Goal: Information Seeking & Learning: Learn about a topic

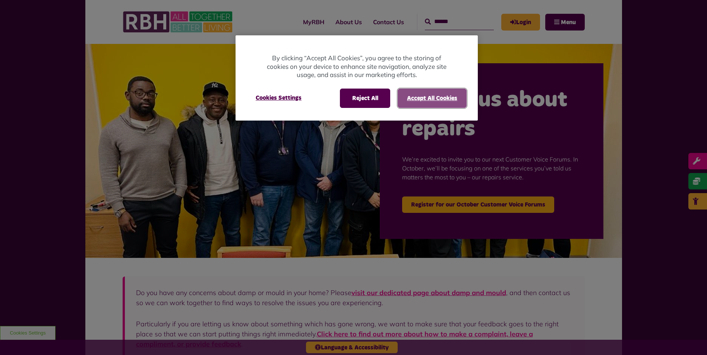
drag, startPoint x: 453, startPoint y: 95, endPoint x: 465, endPoint y: 91, distance: 12.0
click at [453, 95] on button "Accept All Cookies" at bounding box center [432, 98] width 69 height 19
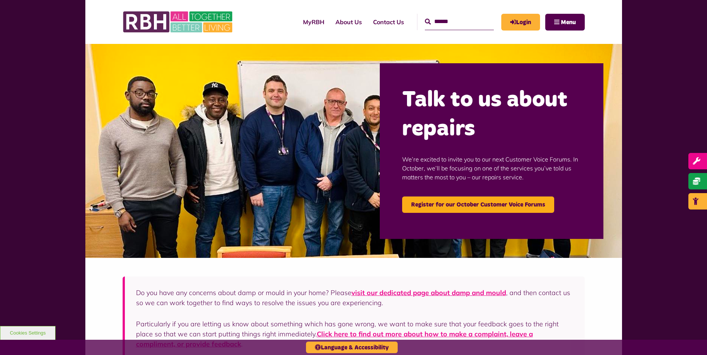
click at [449, 22] on input "text" at bounding box center [459, 22] width 69 height 16
type input "***"
click at [425, 18] on button "Search" at bounding box center [428, 22] width 6 height 9
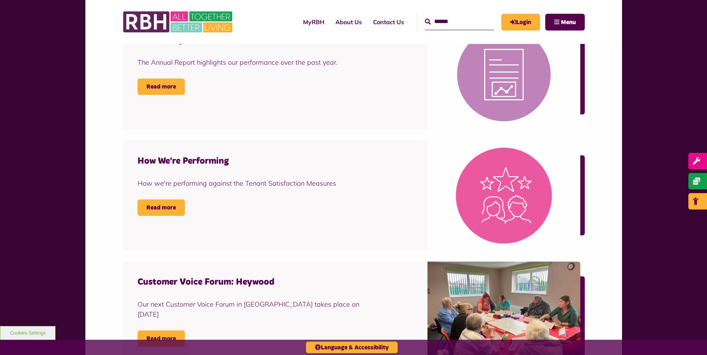
scroll to position [373, 0]
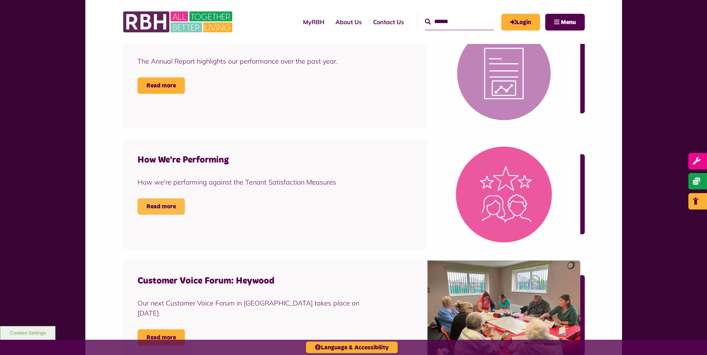
click at [168, 208] on link "Read more" at bounding box center [161, 207] width 47 height 16
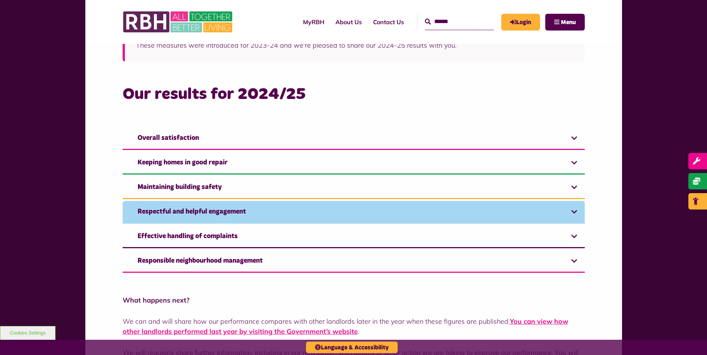
scroll to position [447, 0]
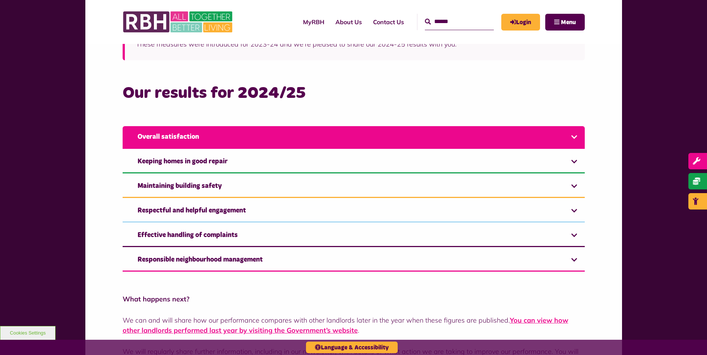
click at [216, 143] on link "Overall satisfaction" at bounding box center [354, 137] width 462 height 23
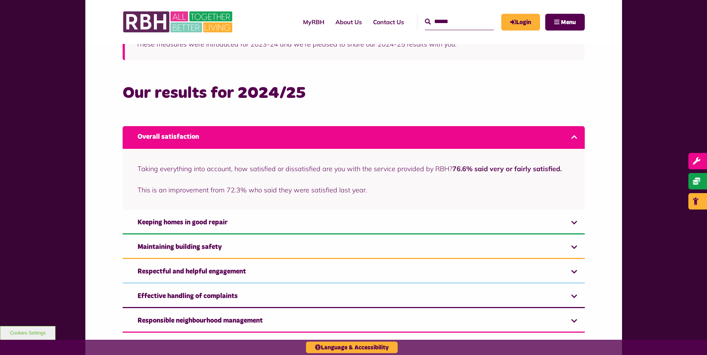
click at [227, 142] on link "Overall satisfaction" at bounding box center [354, 137] width 462 height 23
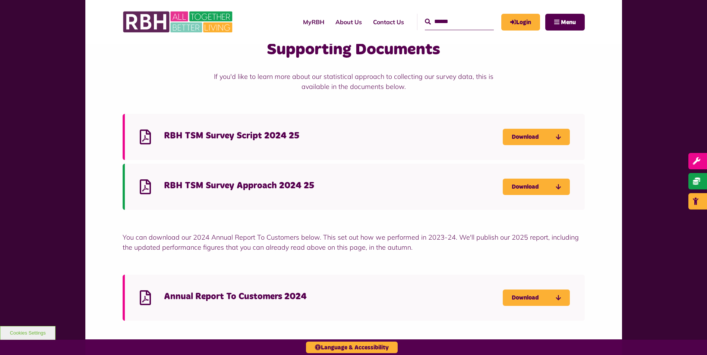
scroll to position [948, 0]
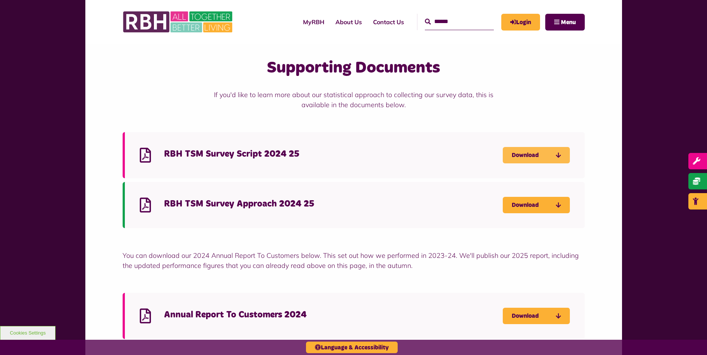
click at [529, 159] on link "Download" at bounding box center [536, 155] width 67 height 16
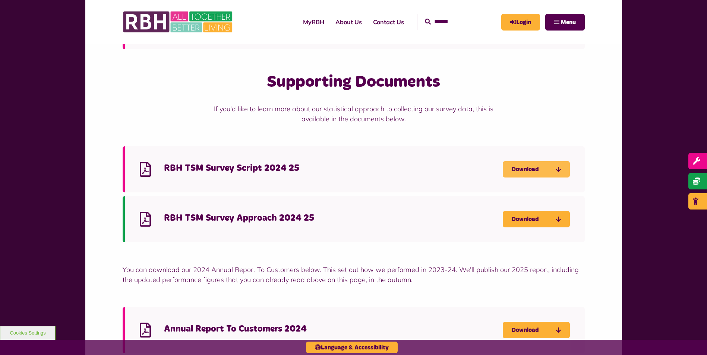
scroll to position [1023, 0]
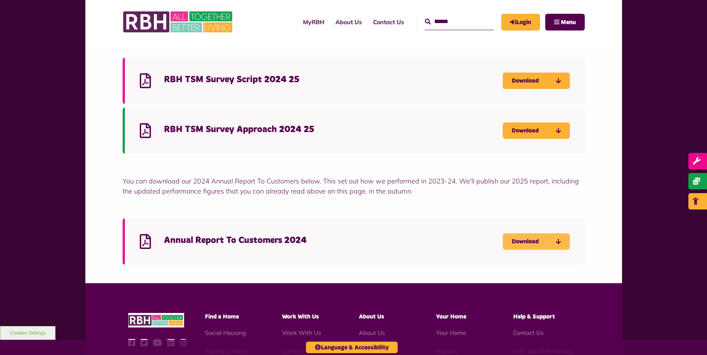
click at [532, 238] on link "Download" at bounding box center [536, 242] width 67 height 16
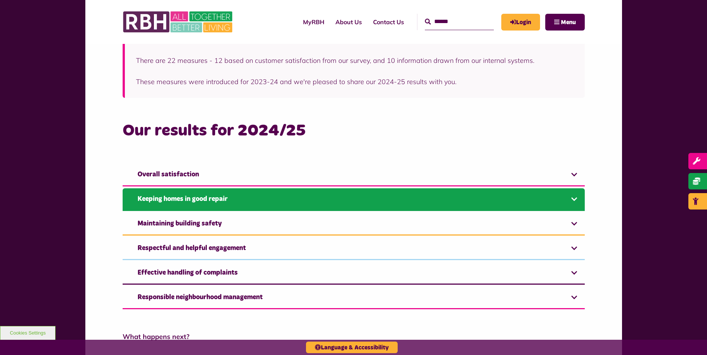
scroll to position [426, 0]
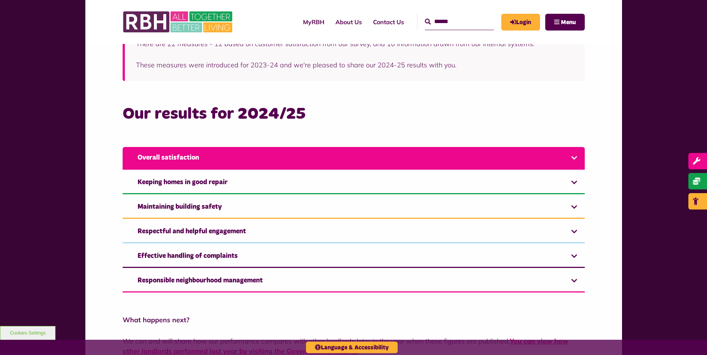
click at [380, 162] on link "Overall satisfaction" at bounding box center [354, 158] width 462 height 23
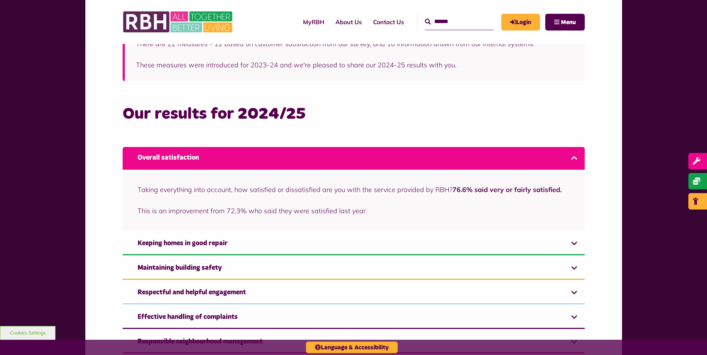
click at [380, 162] on link "Overall satisfaction" at bounding box center [354, 158] width 462 height 23
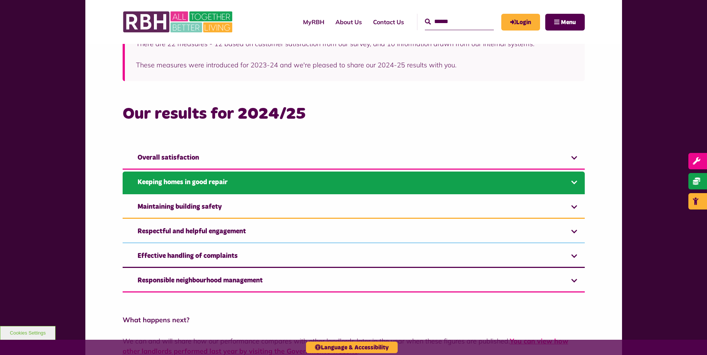
click at [365, 185] on link "Keeping homes in good repair" at bounding box center [354, 183] width 462 height 23
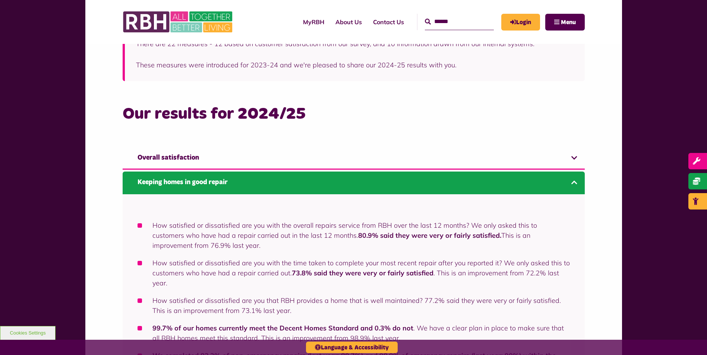
click at [365, 185] on link "Keeping homes in good repair" at bounding box center [354, 183] width 462 height 23
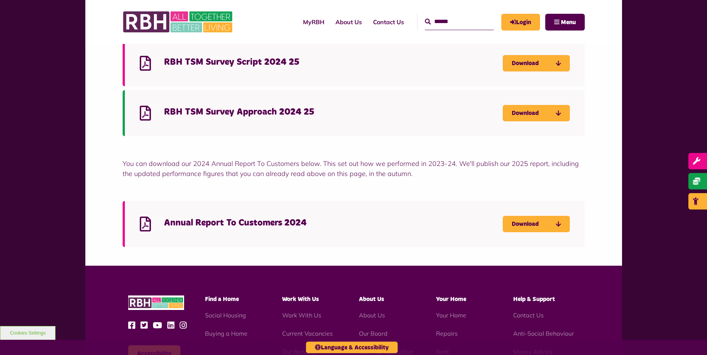
scroll to position [1043, 0]
